Goal: Task Accomplishment & Management: Use online tool/utility

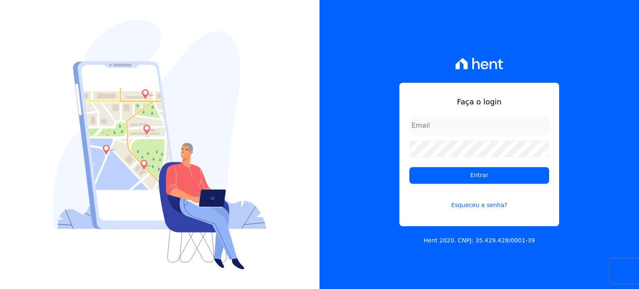
type input "[EMAIL_ADDRESS][DOMAIN_NAME]"
click at [438, 128] on input "[EMAIL_ADDRESS][DOMAIN_NAME]" at bounding box center [479, 125] width 140 height 17
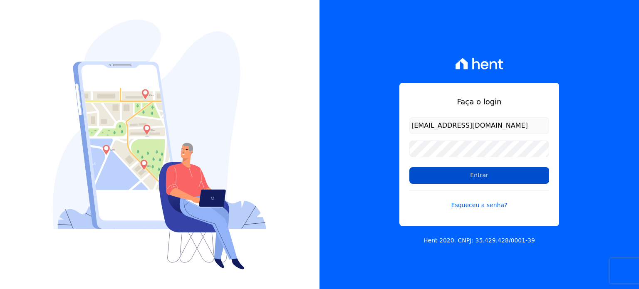
click at [433, 179] on input "Entrar" at bounding box center [479, 175] width 140 height 17
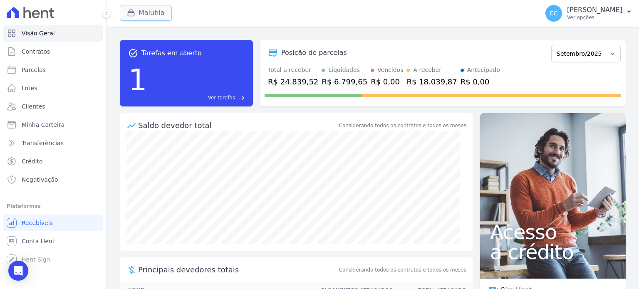
click at [142, 11] on button "Maluhia" at bounding box center [146, 13] width 52 height 16
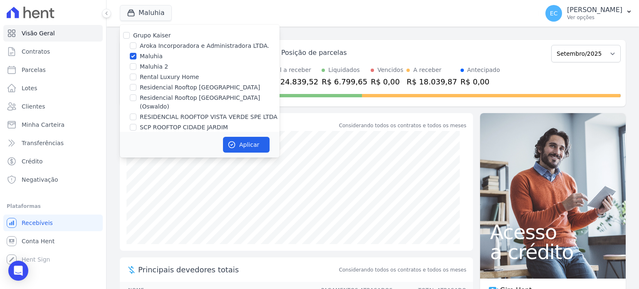
click at [142, 57] on label "Maluhia" at bounding box center [151, 56] width 23 height 9
click at [136, 57] on input "Maluhia" at bounding box center [133, 56] width 7 height 7
checkbox input "false"
click at [157, 77] on label "Rental Luxury Home" at bounding box center [169, 77] width 59 height 9
click at [136, 77] on input "Rental Luxury Home" at bounding box center [133, 77] width 7 height 7
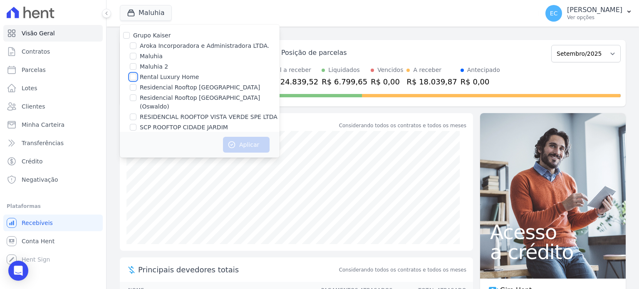
checkbox input "true"
click at [240, 147] on button "Aplicar" at bounding box center [246, 145] width 47 height 16
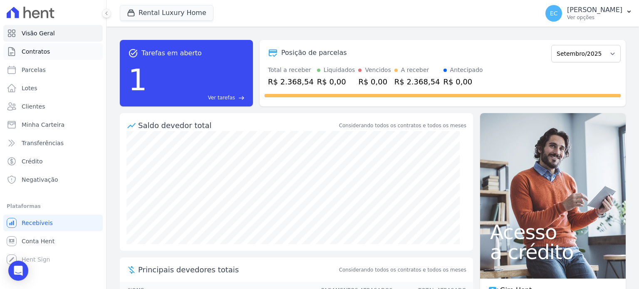
click at [52, 56] on link "Contratos" at bounding box center [52, 51] width 99 height 17
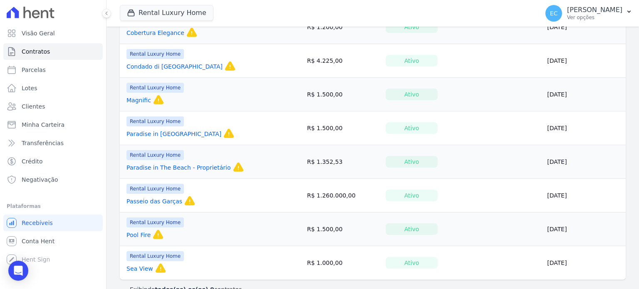
scroll to position [188, 0]
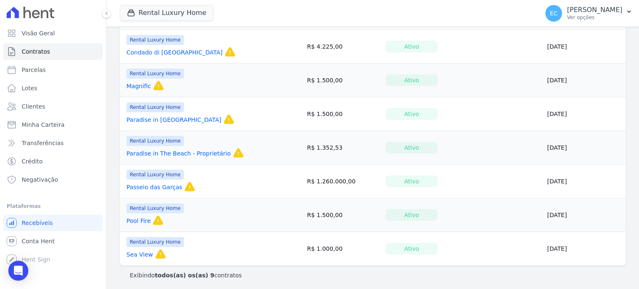
click at [142, 187] on link "Passeio das Garças" at bounding box center [154, 187] width 56 height 8
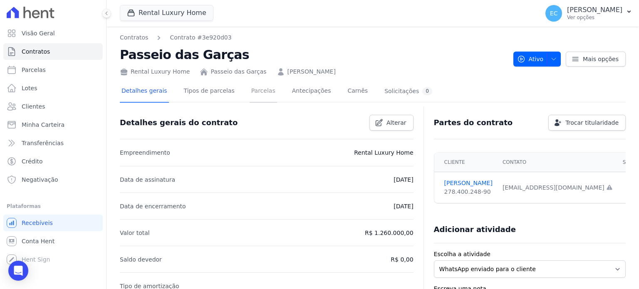
drag, startPoint x: 253, startPoint y: 93, endPoint x: 248, endPoint y: 99, distance: 8.1
click at [253, 93] on link "Parcelas" at bounding box center [262, 92] width 27 height 22
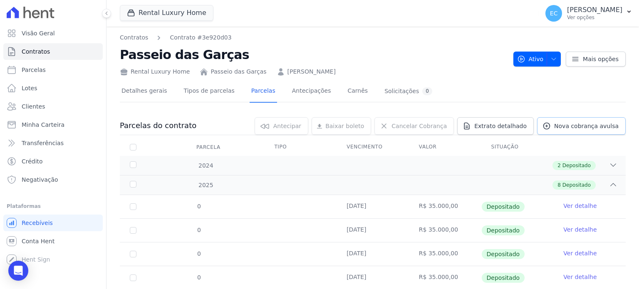
click at [597, 128] on span "Nova cobrança avulsa" at bounding box center [586, 126] width 64 height 8
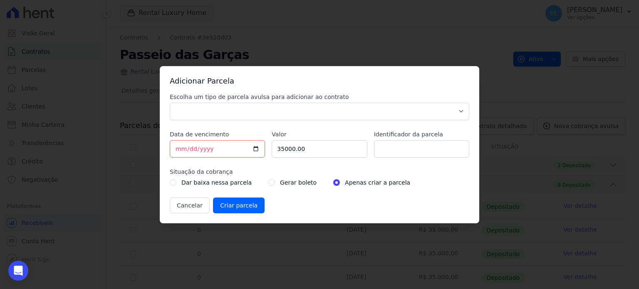
click at [288, 184] on label "Gerar boleto" at bounding box center [298, 183] width 37 height 10
click at [268, 182] on div "Gerar boleto" at bounding box center [292, 183] width 48 height 10
click at [268, 181] on input "radio" at bounding box center [271, 182] width 7 height 7
radio input "true"
click at [256, 150] on input "2025-09-04" at bounding box center [217, 148] width 95 height 17
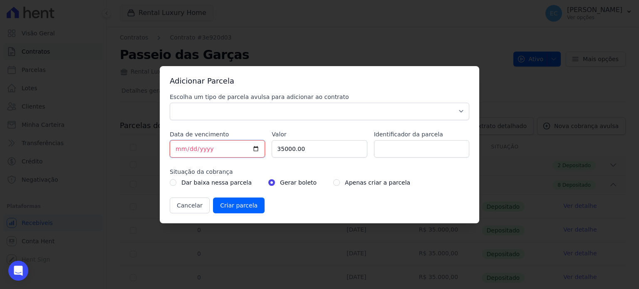
type input "2025-09-25"
click at [257, 150] on input "2025-09-25" at bounding box center [217, 148] width 95 height 17
click at [387, 150] on input "Identificador da parcela" at bounding box center [421, 148] width 95 height 17
type input "Setembro"
click at [369, 113] on select "Parcela Normal Sinal Caução Intercalada Chaves Pré Chaves Pós Chaves Taxas Quit…" at bounding box center [319, 111] width 299 height 17
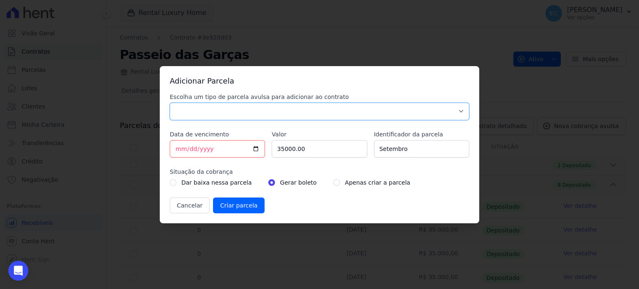
select select "standard"
click at [170, 103] on select "Parcela Normal Sinal Caução Intercalada Chaves Pré Chaves Pós Chaves Taxas Quit…" at bounding box center [319, 111] width 299 height 17
click at [281, 93] on label "Escolha um tipo de parcela avulsa para adicionar ao contrato" at bounding box center [319, 97] width 299 height 8
click at [281, 103] on select "Parcela Normal Sinal Caução Intercalada Chaves Pré Chaves Pós Chaves Taxas Quit…" at bounding box center [319, 111] width 299 height 17
click at [220, 206] on input "Criar parcela" at bounding box center [239, 205] width 52 height 16
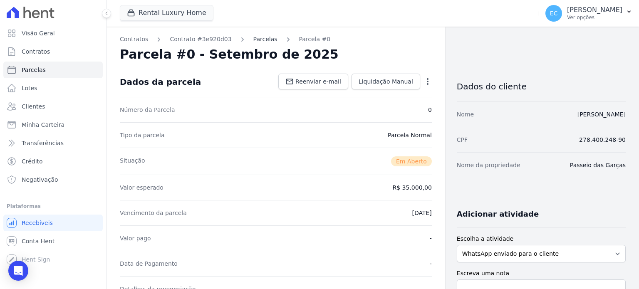
click at [253, 38] on link "Parcelas" at bounding box center [265, 39] width 24 height 9
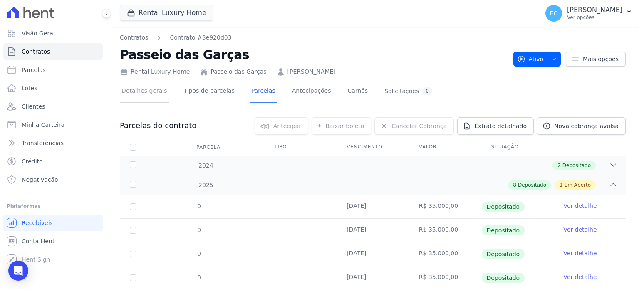
click at [141, 89] on link "Detalhes gerais" at bounding box center [144, 92] width 49 height 22
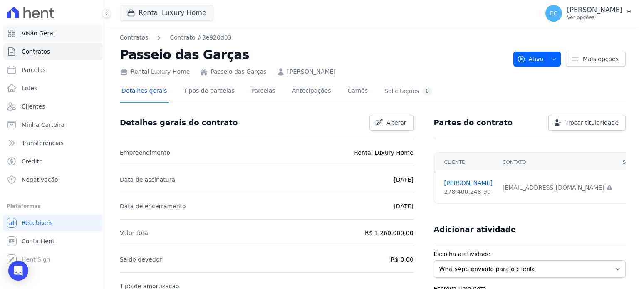
click at [43, 40] on link "Visão Geral" at bounding box center [52, 33] width 99 height 17
